Goal: Task Accomplishment & Management: Manage account settings

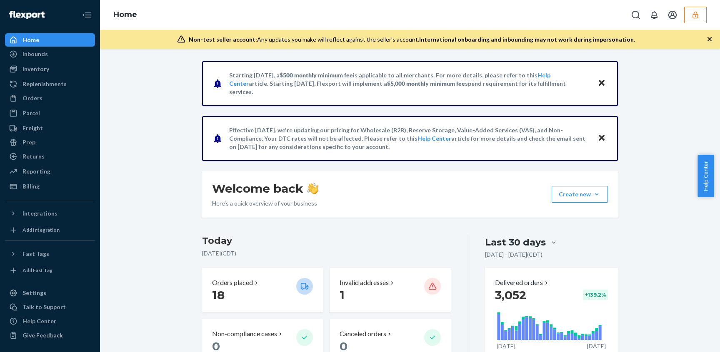
click at [688, 15] on button "button" at bounding box center [695, 15] width 22 height 17
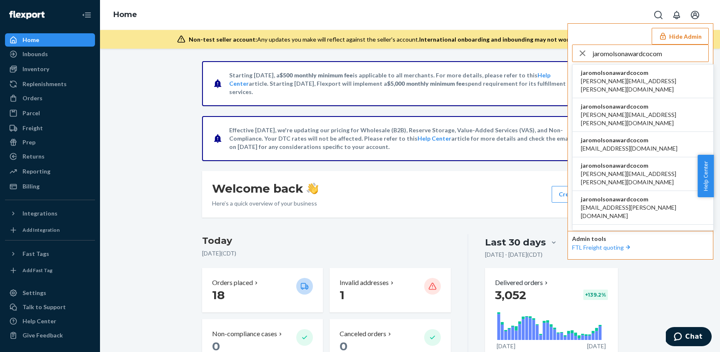
type input "jaromolsonawardcocom"
click at [618, 72] on span "jaromolsonawardcocom" at bounding box center [643, 73] width 124 height 8
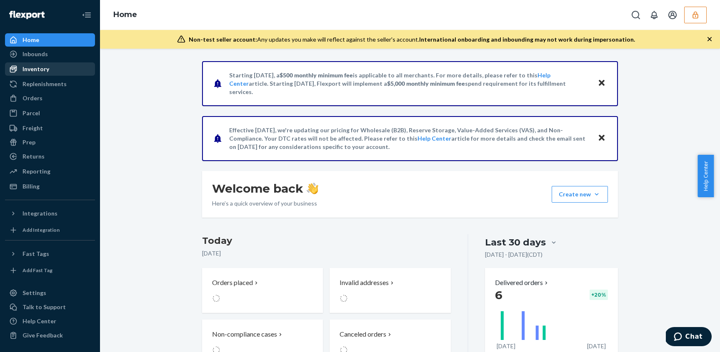
click at [62, 73] on div "Inventory" at bounding box center [50, 69] width 88 height 12
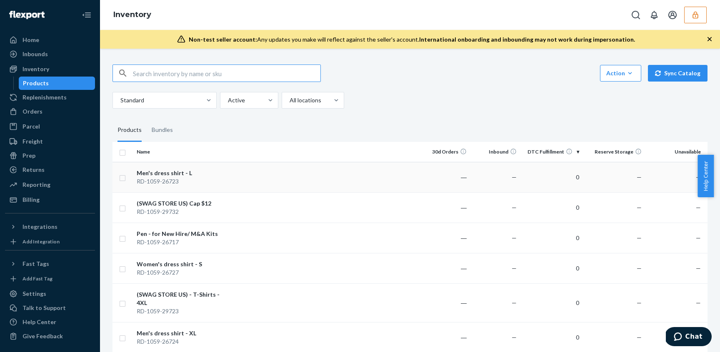
click at [237, 172] on td at bounding box center [323, 177] width 193 height 30
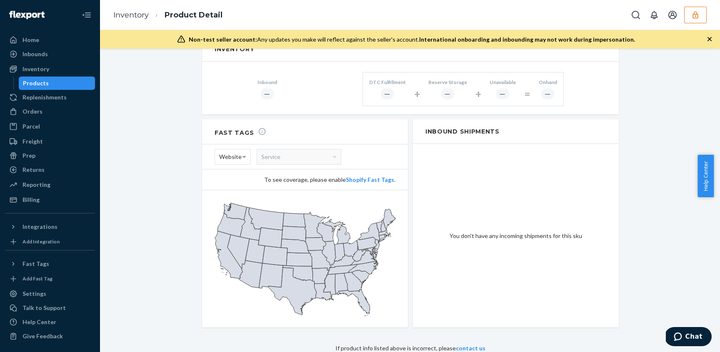
scroll to position [61, 0]
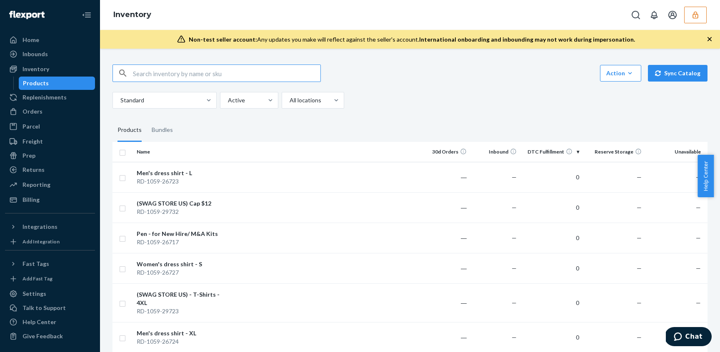
click at [607, 154] on th "Reserve Storage" at bounding box center [613, 152] width 62 height 20
click at [625, 150] on th "Reserve Storage" at bounding box center [613, 152] width 62 height 20
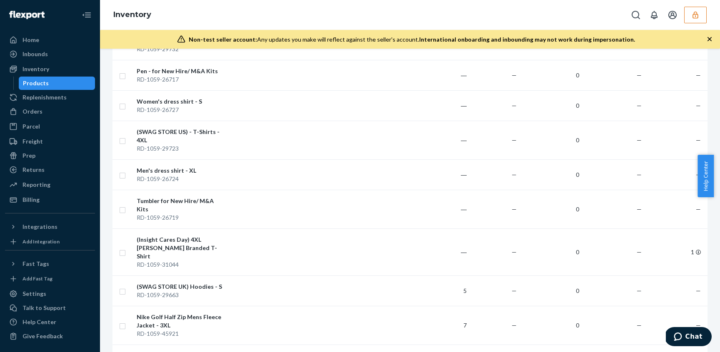
scroll to position [704, 0]
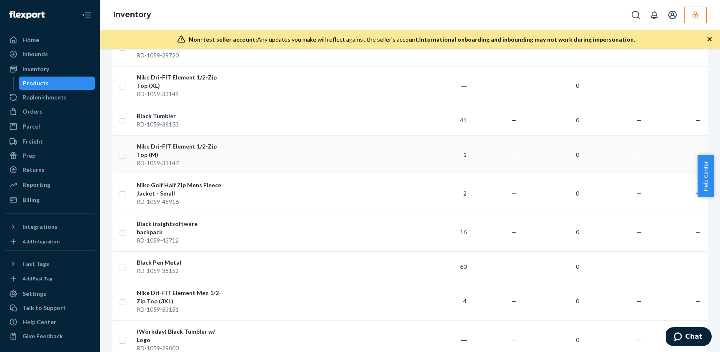
scroll to position [0, 0]
